Goal: Task Accomplishment & Management: Manage account settings

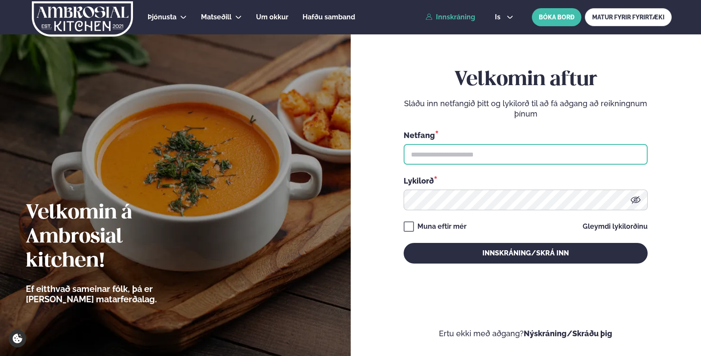
type input "**********"
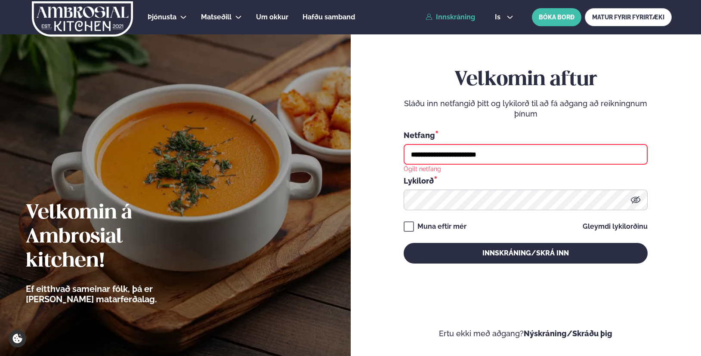
click at [463, 161] on input "**********" at bounding box center [525, 154] width 244 height 21
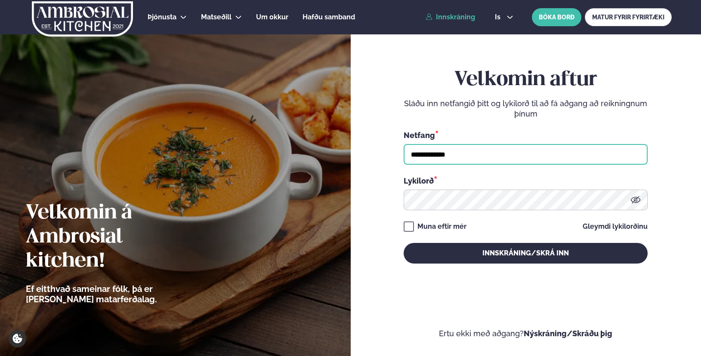
type input "**********"
click at [403, 243] on button "Innskráning/Skrá inn" at bounding box center [525, 253] width 244 height 21
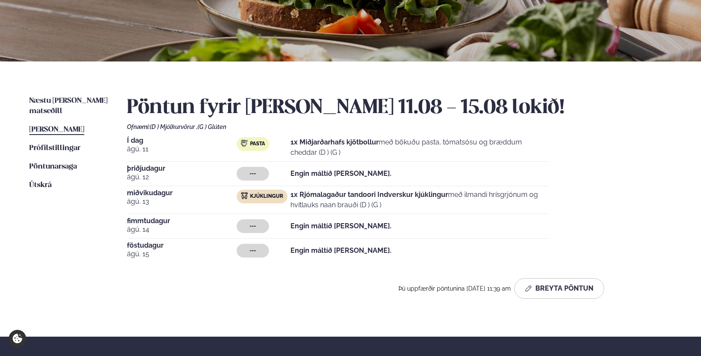
scroll to position [129, 0]
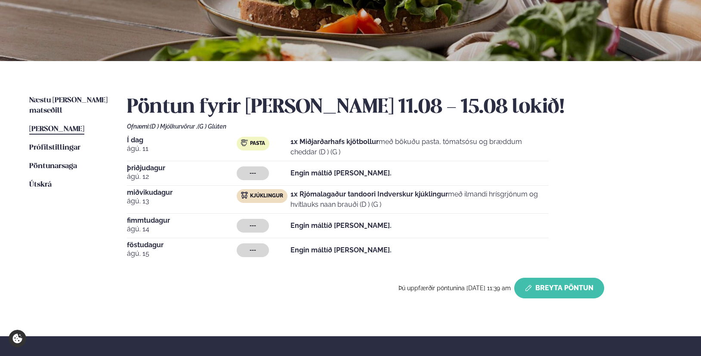
click at [554, 296] on button "Breyta Pöntun" at bounding box center [559, 288] width 90 height 21
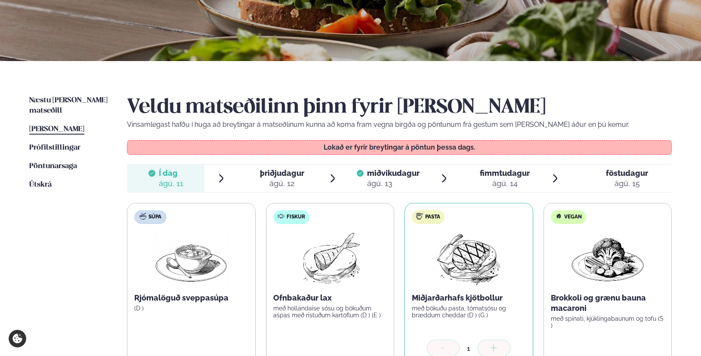
click at [382, 179] on div "ágú. 13" at bounding box center [393, 184] width 52 height 10
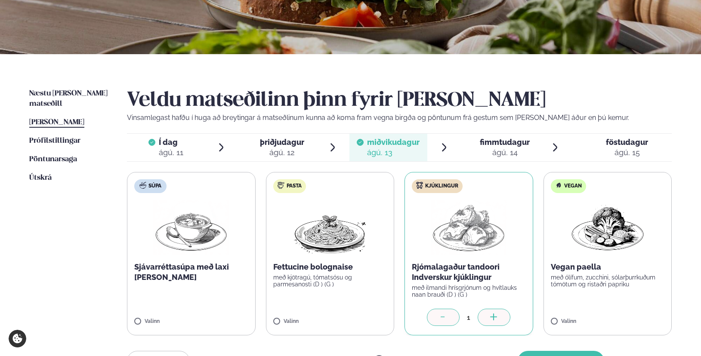
scroll to position [0, 0]
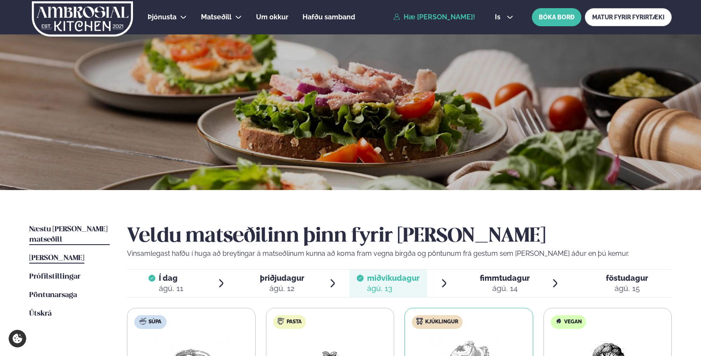
click at [78, 231] on span "Næstu [PERSON_NAME] matseðill" at bounding box center [68, 235] width 78 height 18
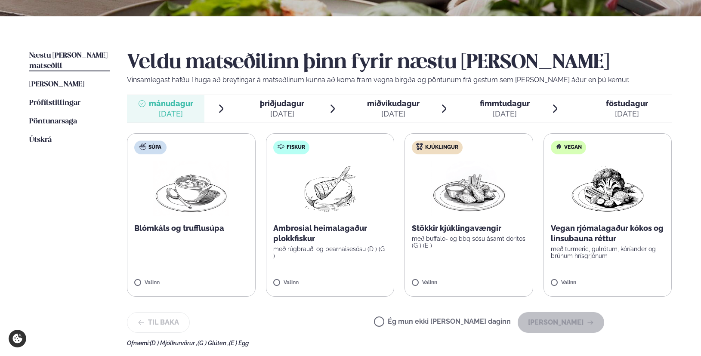
scroll to position [172, 0]
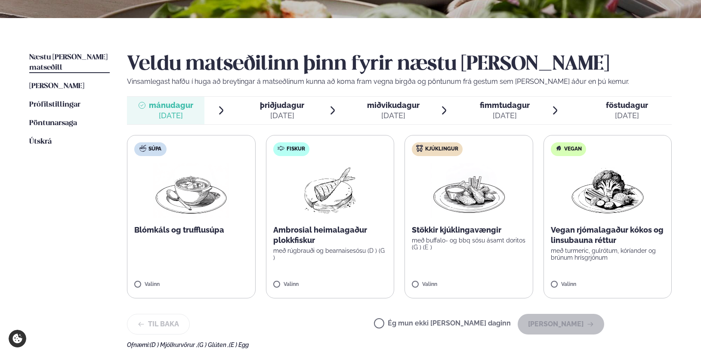
click at [465, 259] on label "Kjúklingur Stökkir kjúklingavængir með buffalo- og bbq sósu ásamt doritos (G ) …" at bounding box center [468, 216] width 129 height 163
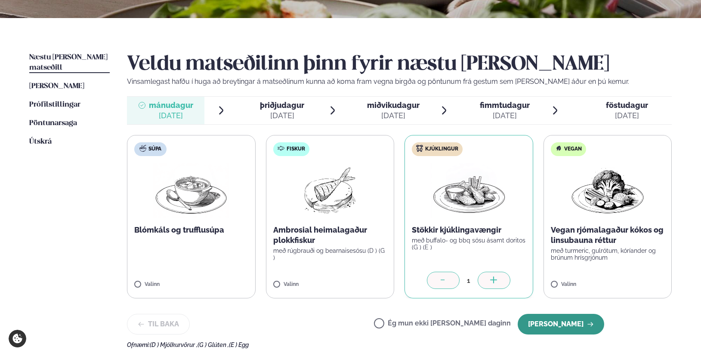
click at [570, 323] on button "[PERSON_NAME]" at bounding box center [560, 324] width 86 height 21
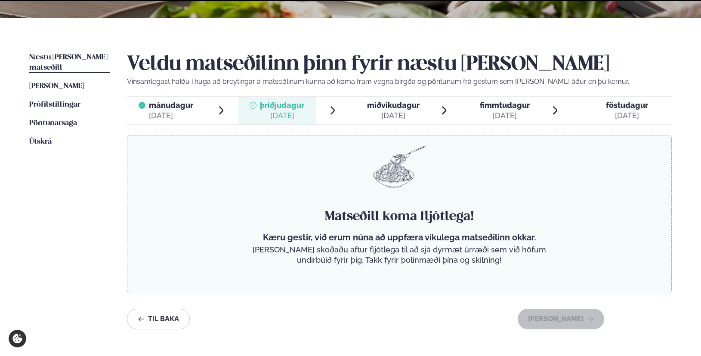
click at [390, 111] on div "[DATE]" at bounding box center [393, 116] width 52 height 10
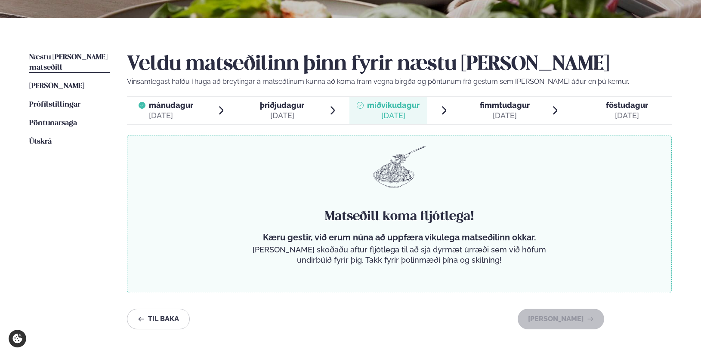
click at [296, 109] on span "þriðjudagur" at bounding box center [282, 105] width 44 height 9
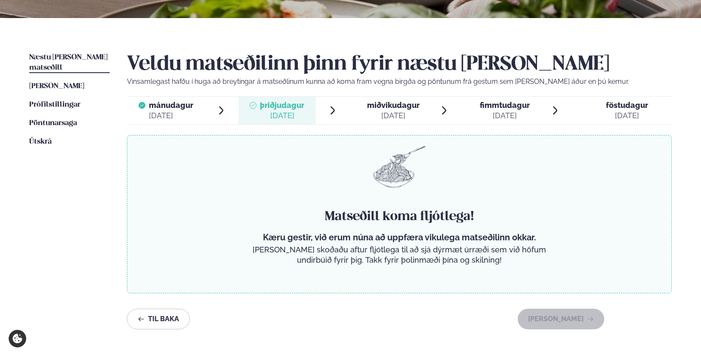
click at [185, 110] on div "mánudagur mán." at bounding box center [171, 105] width 44 height 10
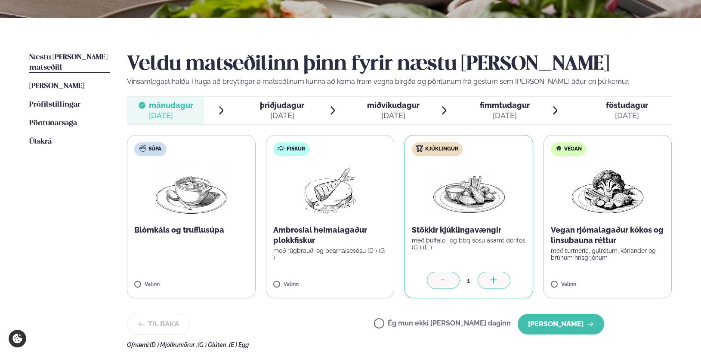
click at [254, 111] on div at bounding box center [252, 110] width 7 height 21
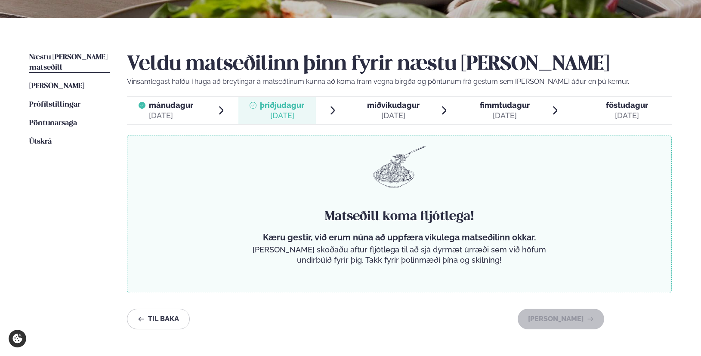
click at [391, 115] on div "[DATE]" at bounding box center [393, 116] width 52 height 10
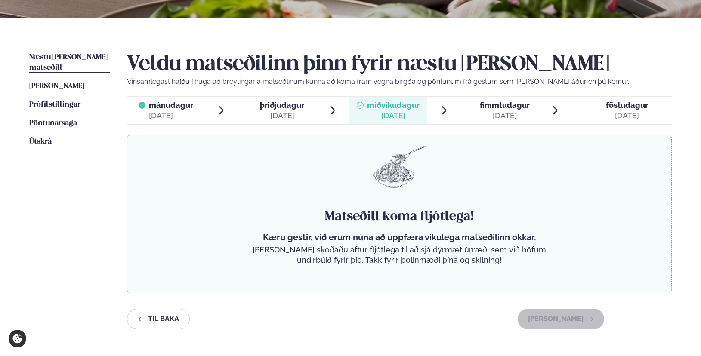
click at [189, 110] on span "mánudagur" at bounding box center [171, 105] width 44 height 9
